Goal: Task Accomplishment & Management: Use online tool/utility

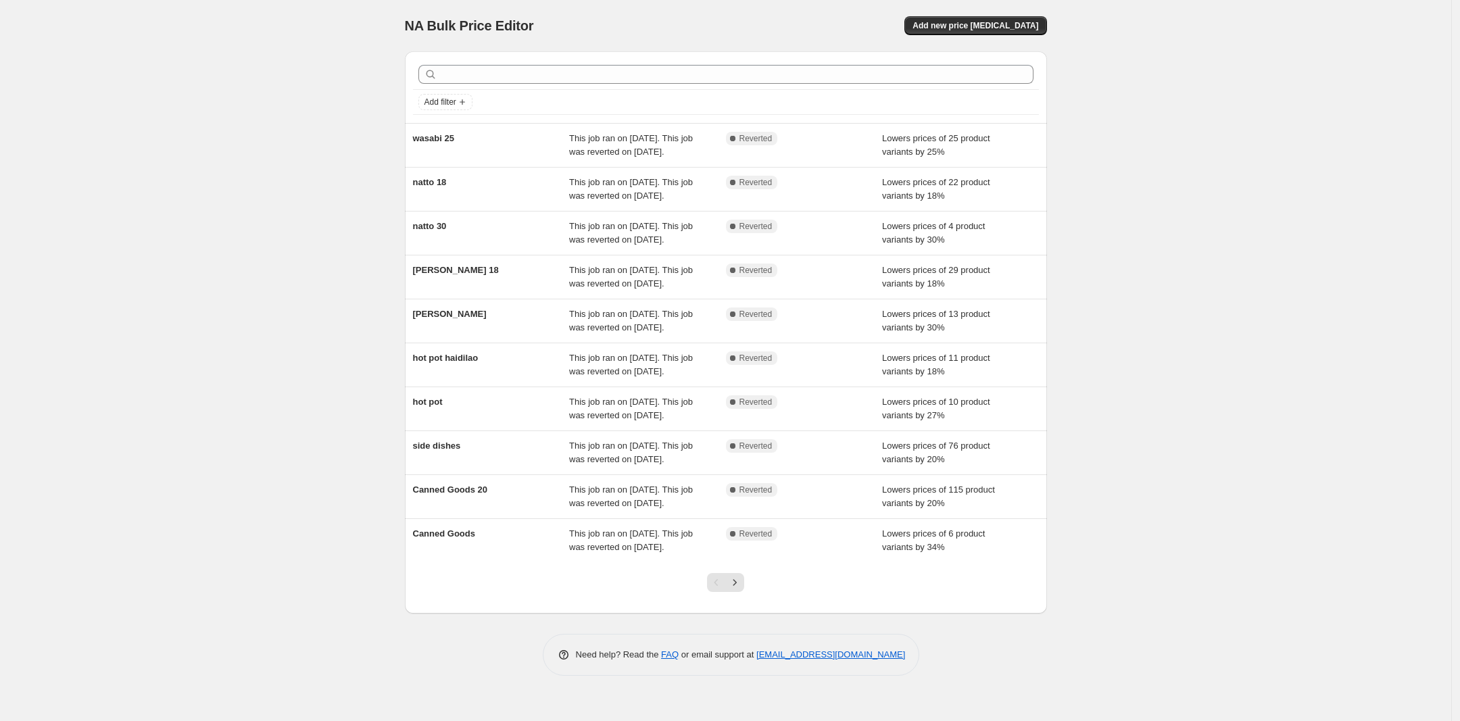
click at [1051, 16] on div "NA Bulk Price Editor. This page is ready NA Bulk Price Editor Add new price cha…" at bounding box center [726, 348] width 675 height 696
click at [1036, 16] on button "Add new price [MEDICAL_DATA]" at bounding box center [975, 25] width 142 height 19
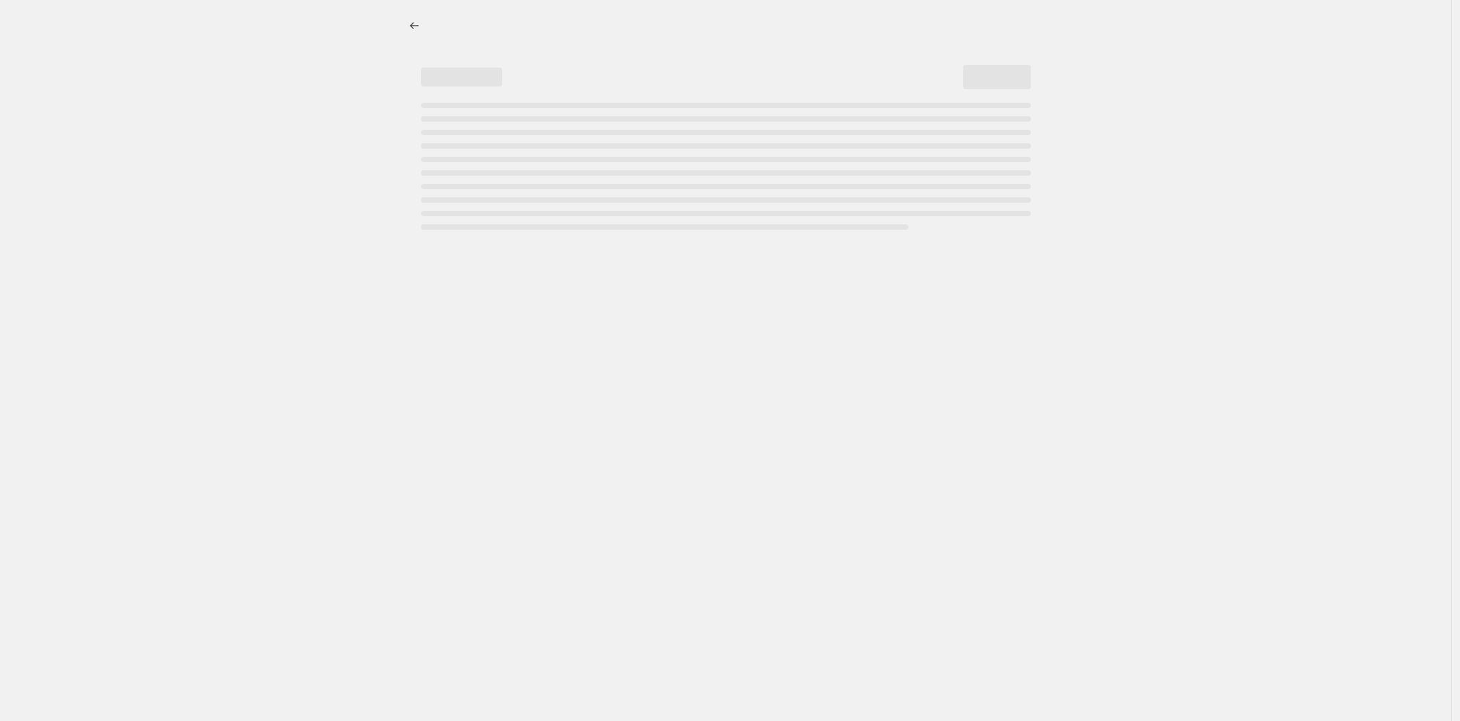
select select "percentage"
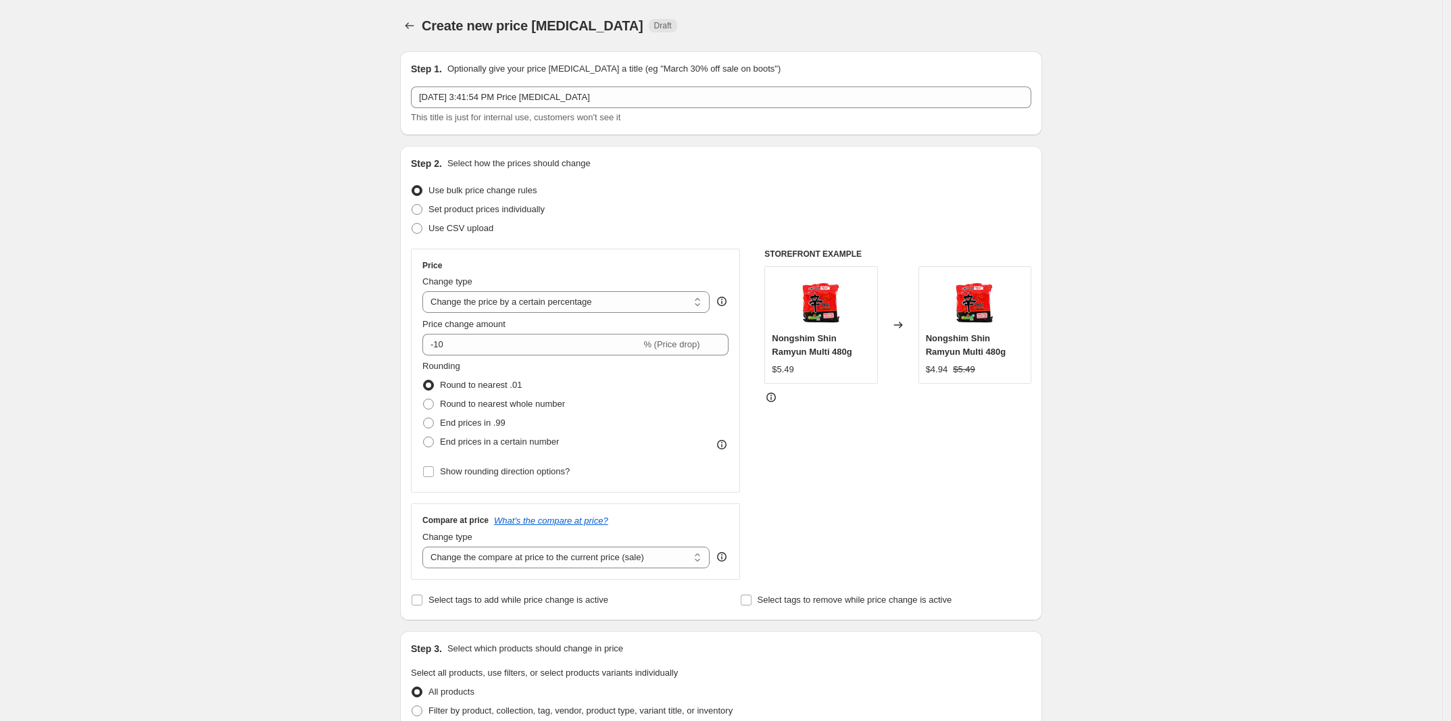
click at [616, 111] on div "This title is just for internal use, customers won't see it" at bounding box center [721, 118] width 620 height 14
click at [629, 111] on div "This title is just for internal use, customers won't see it" at bounding box center [721, 118] width 620 height 14
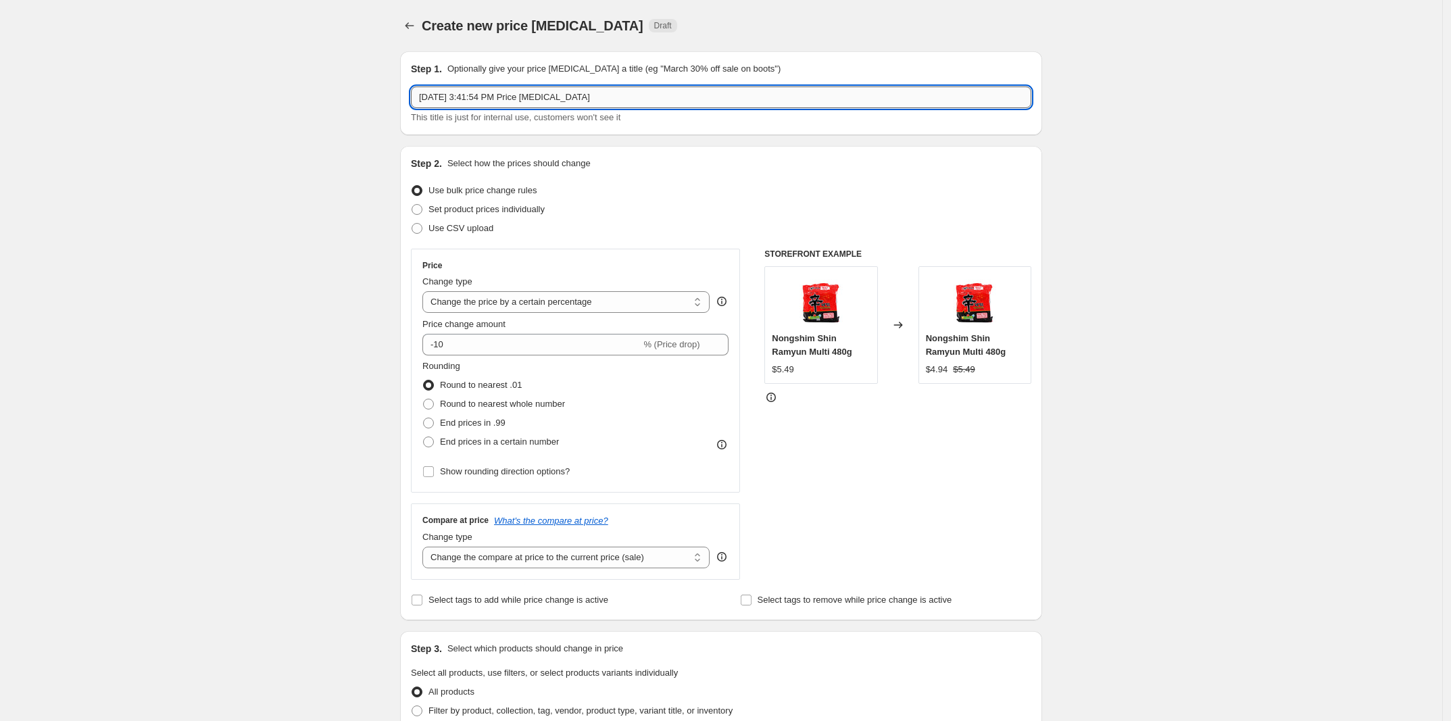
click at [637, 105] on input "Aug 25, 2025, 3:41:54 PM Price change job" at bounding box center [721, 98] width 620 height 22
type input "Back to School"
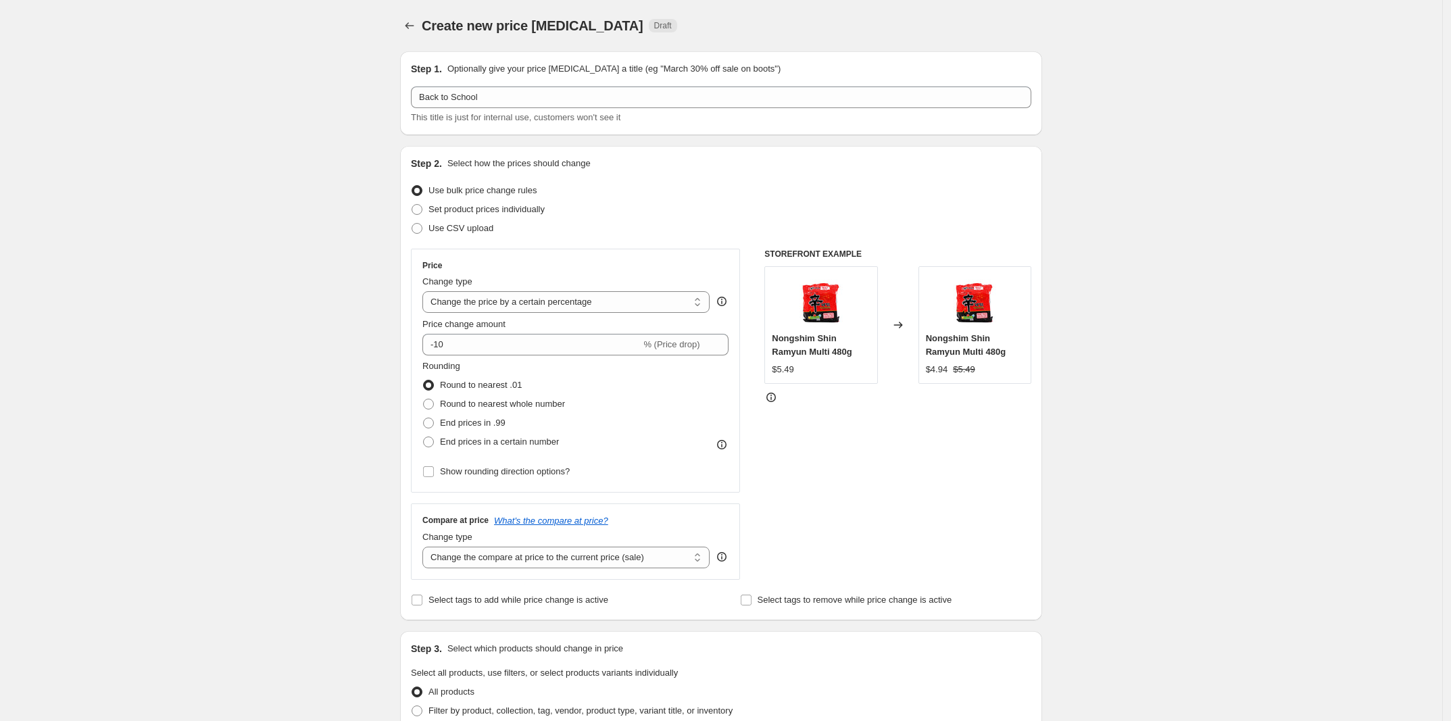
drag, startPoint x: 586, startPoint y: 304, endPoint x: 504, endPoint y: 289, distance: 83.1
click at [586, 304] on select "Change the price to a certain amount Change the price by a certain amount Chang…" at bounding box center [565, 302] width 287 height 22
click at [280, 266] on div "Create new price change job. This page is ready Create new price change job Dra…" at bounding box center [721, 680] width 1442 height 1360
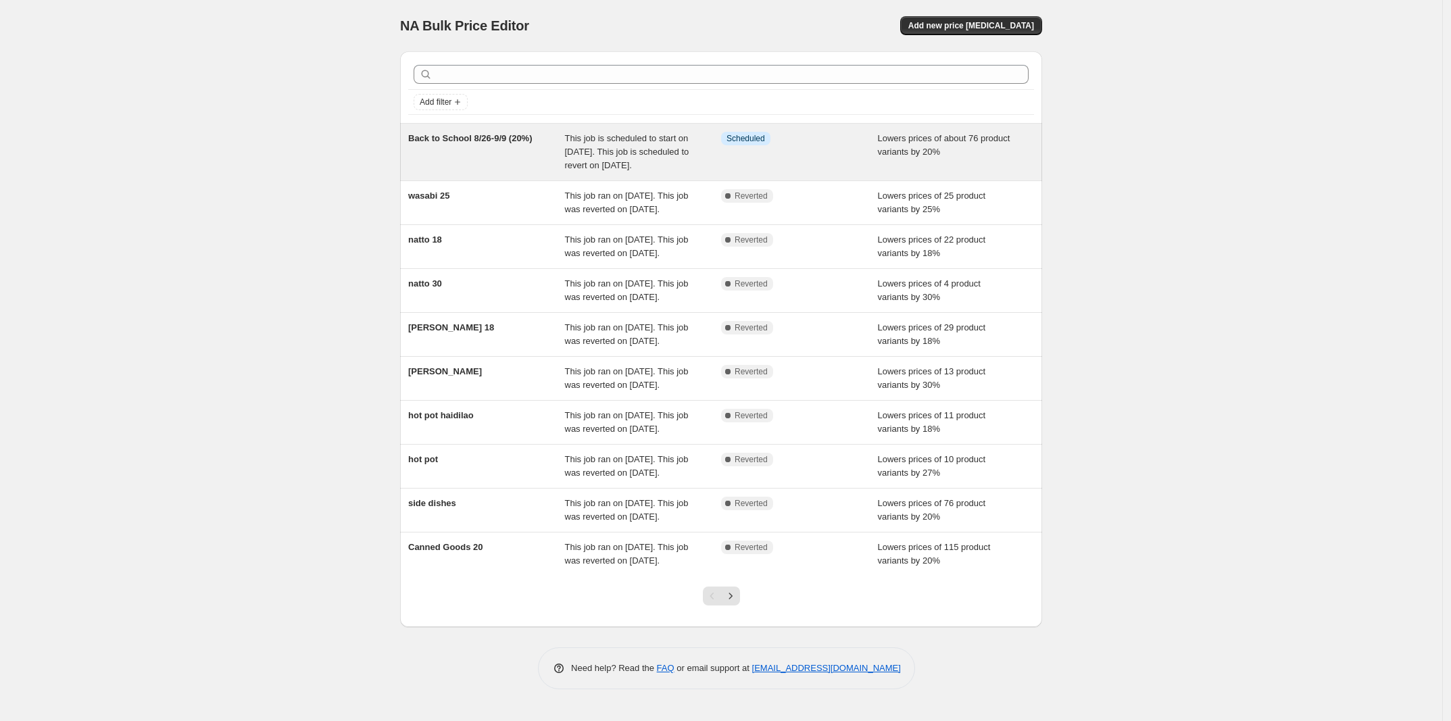
click at [526, 164] on div "Back to School 8/26-9/9 (20%)" at bounding box center [486, 152] width 157 height 41
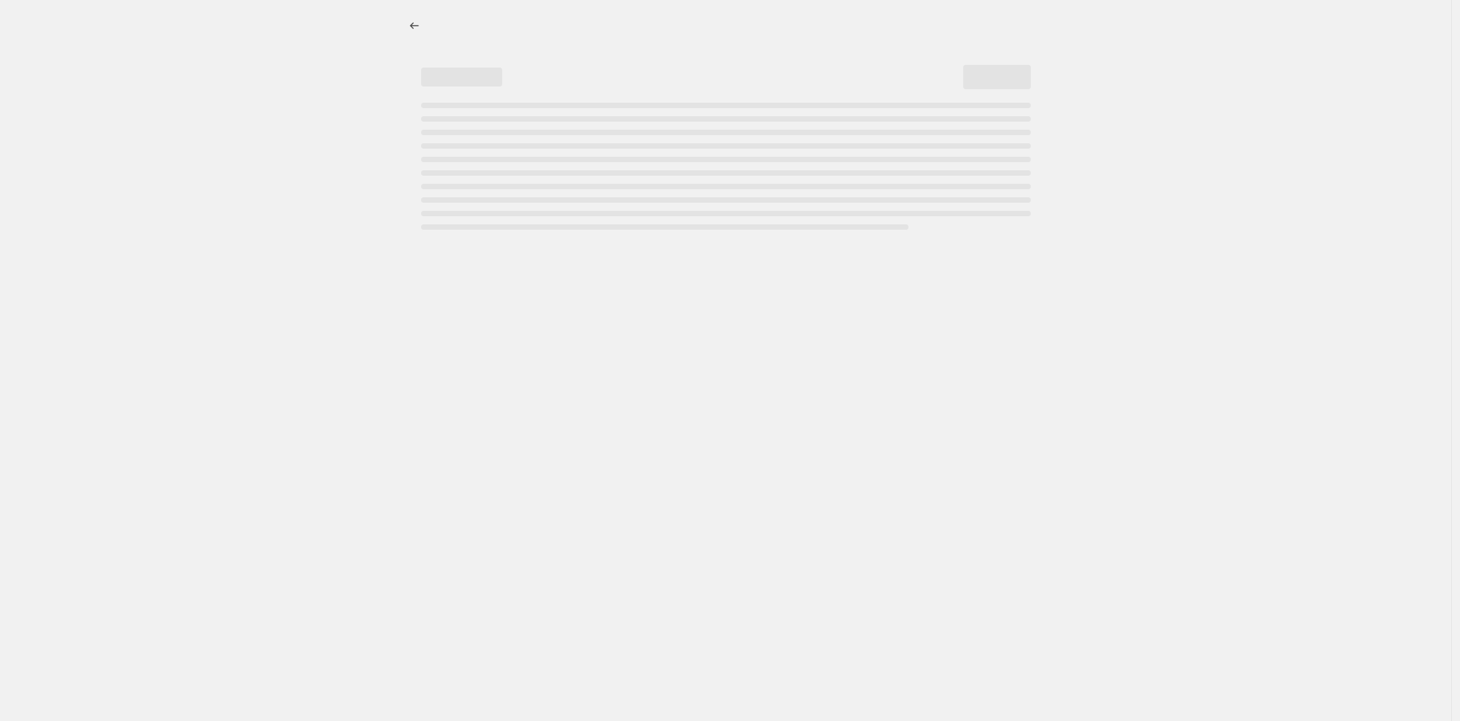
select select "percentage"
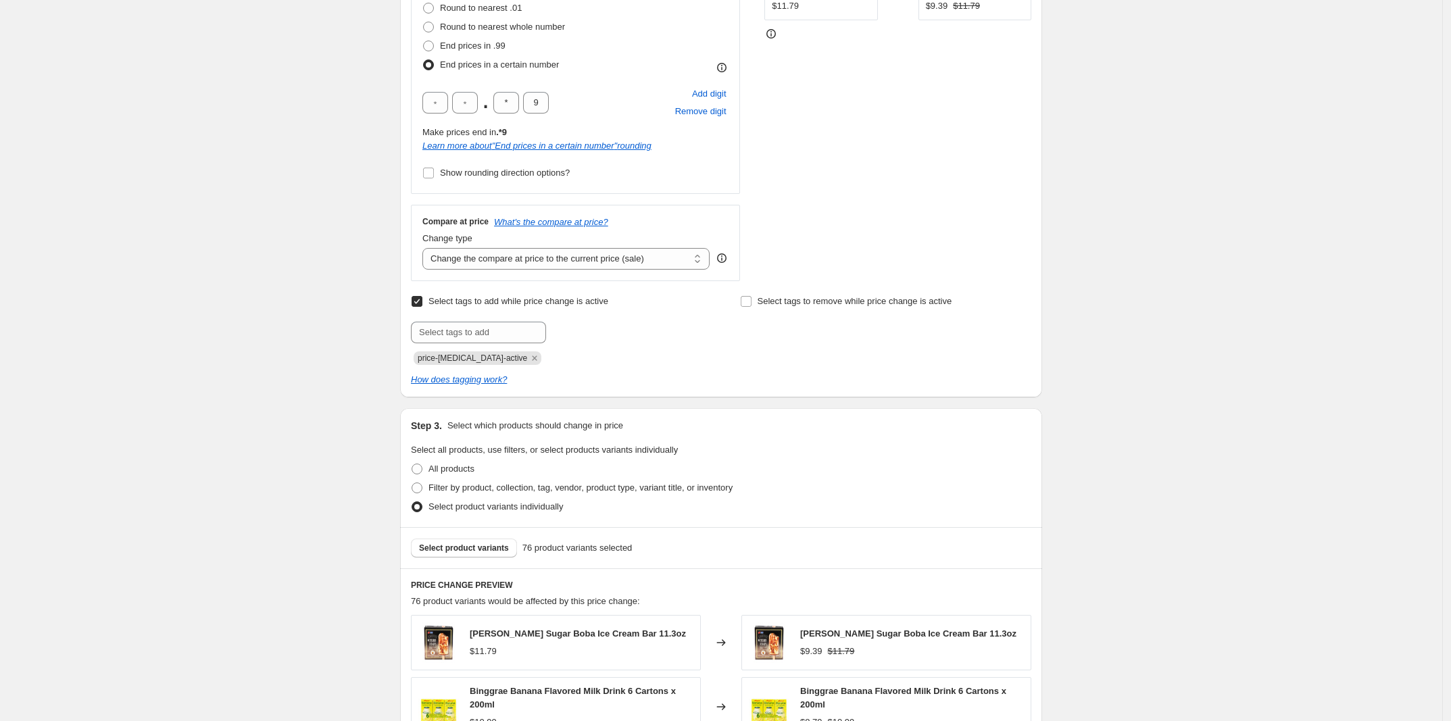
scroll to position [591, 0]
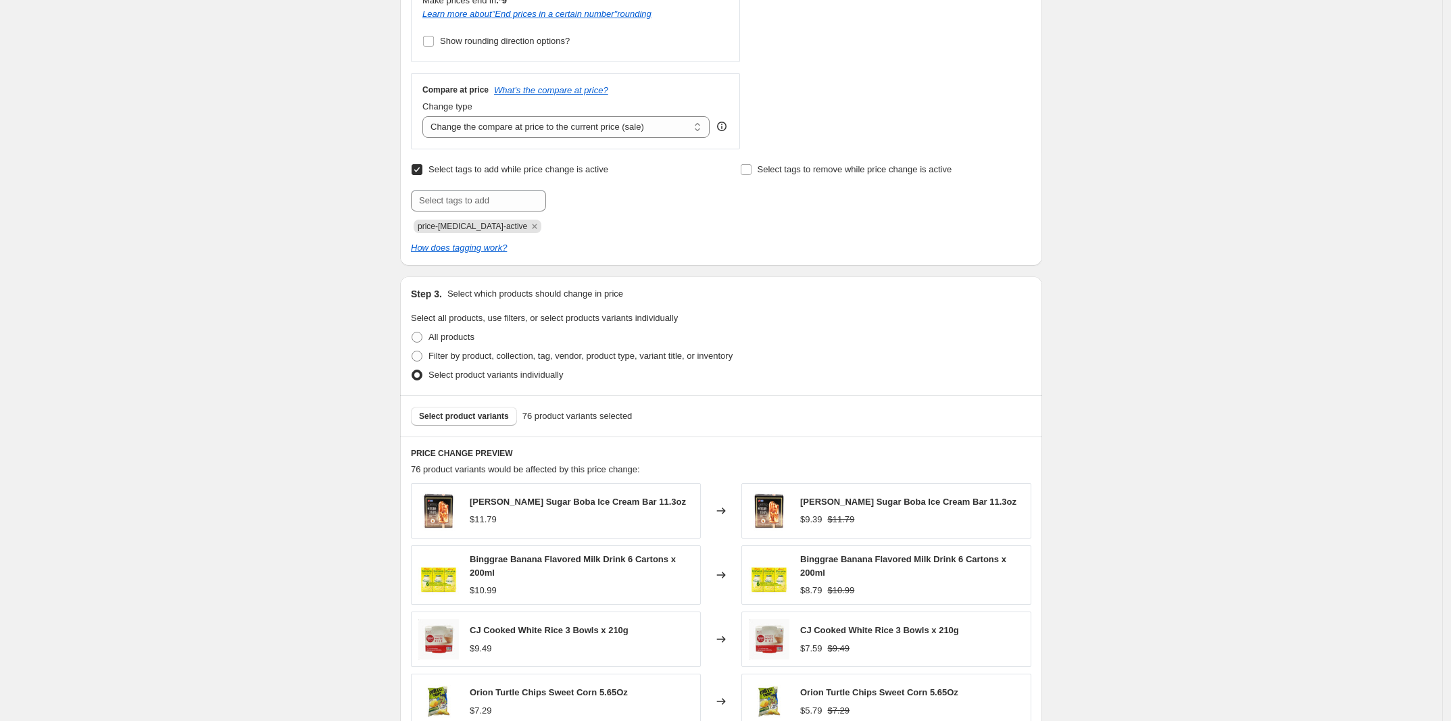
click at [461, 227] on span "price-[MEDICAL_DATA]-active" at bounding box center [472, 226] width 109 height 9
copy span "price-[MEDICAL_DATA]-active"
